Goal: Task Accomplishment & Management: Manage account settings

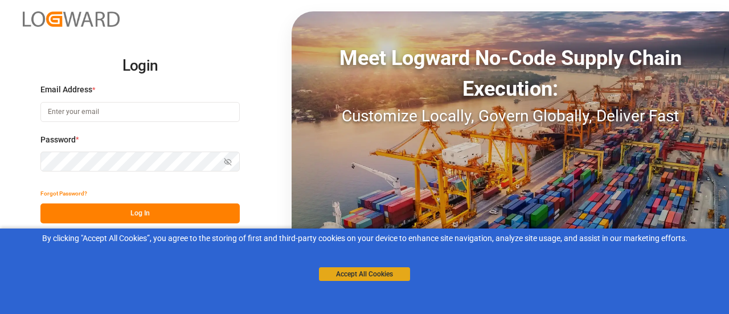
click at [369, 272] on button "Accept All Cookies" at bounding box center [364, 274] width 91 height 14
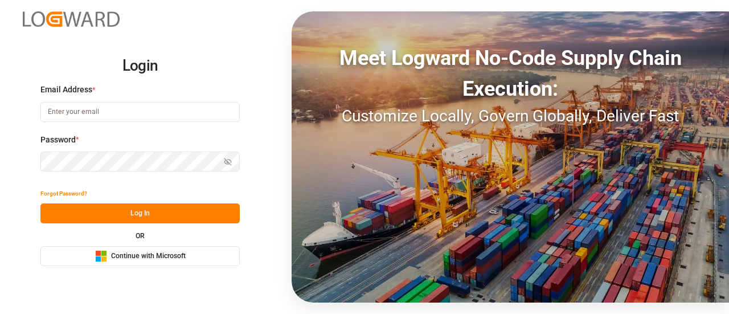
click at [180, 254] on span "Continue with Microsoft" at bounding box center [148, 256] width 75 height 10
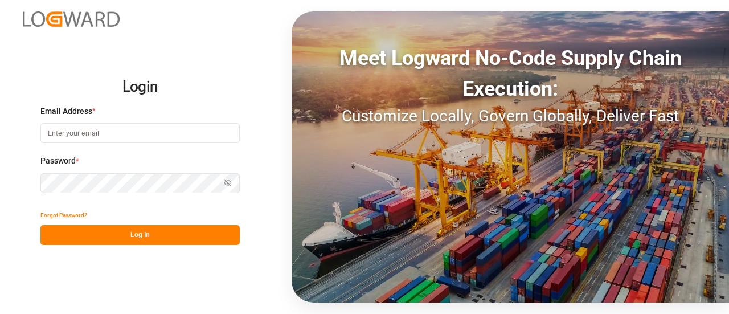
click at [167, 132] on input at bounding box center [139, 133] width 199 height 20
paste input "[PERSON_NAME][EMAIL_ADDRESS][DOMAIN_NAME]"
type input "likith.shetty@logward.com"
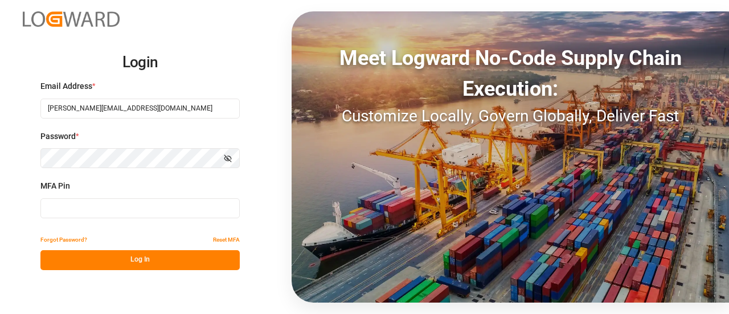
type input "412624"
